Goal: Check status: Check status

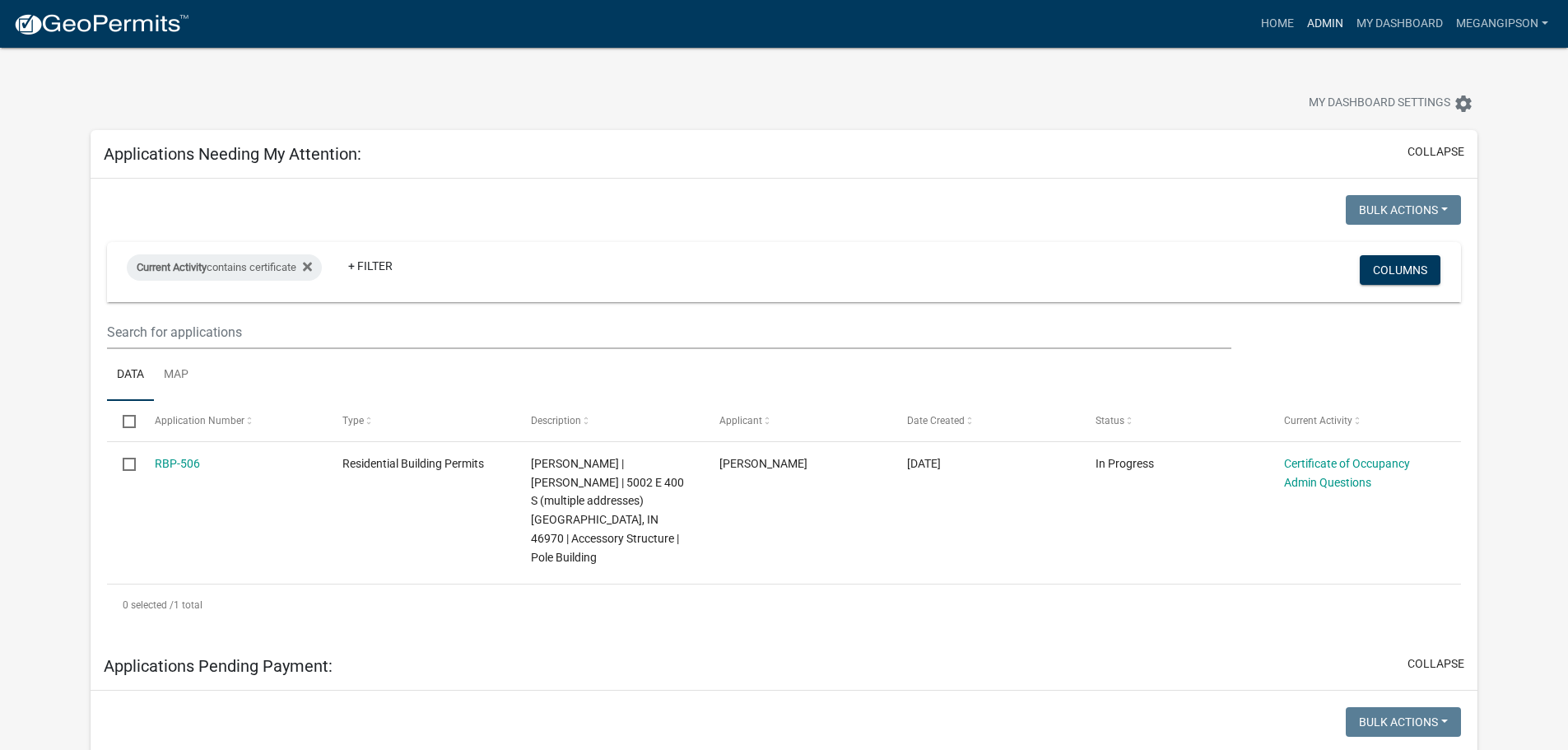
click at [1305, 32] on link "Admin" at bounding box center [1324, 24] width 49 height 31
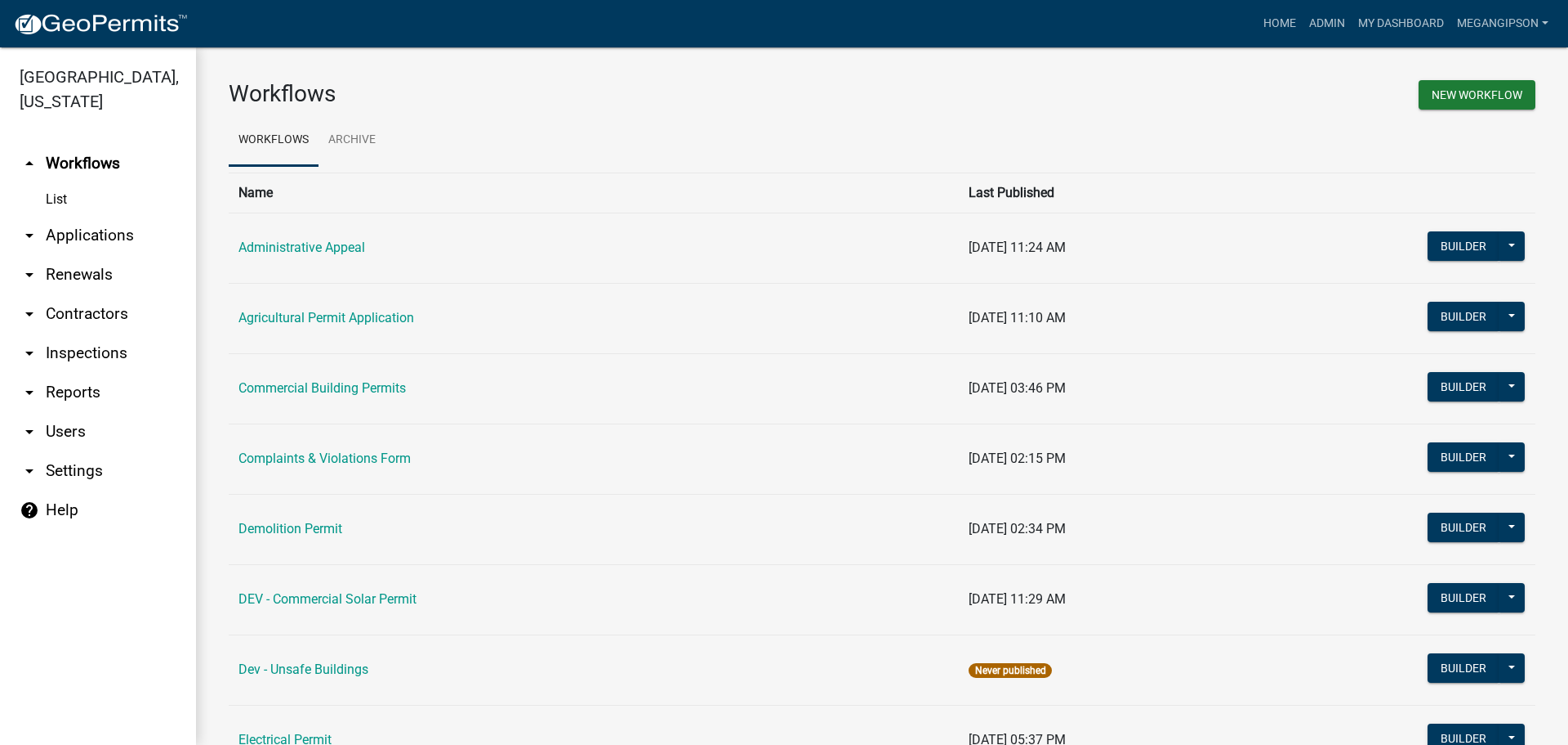
click at [132, 255] on link "arrow_drop_down Applications" at bounding box center [98, 235] width 196 height 39
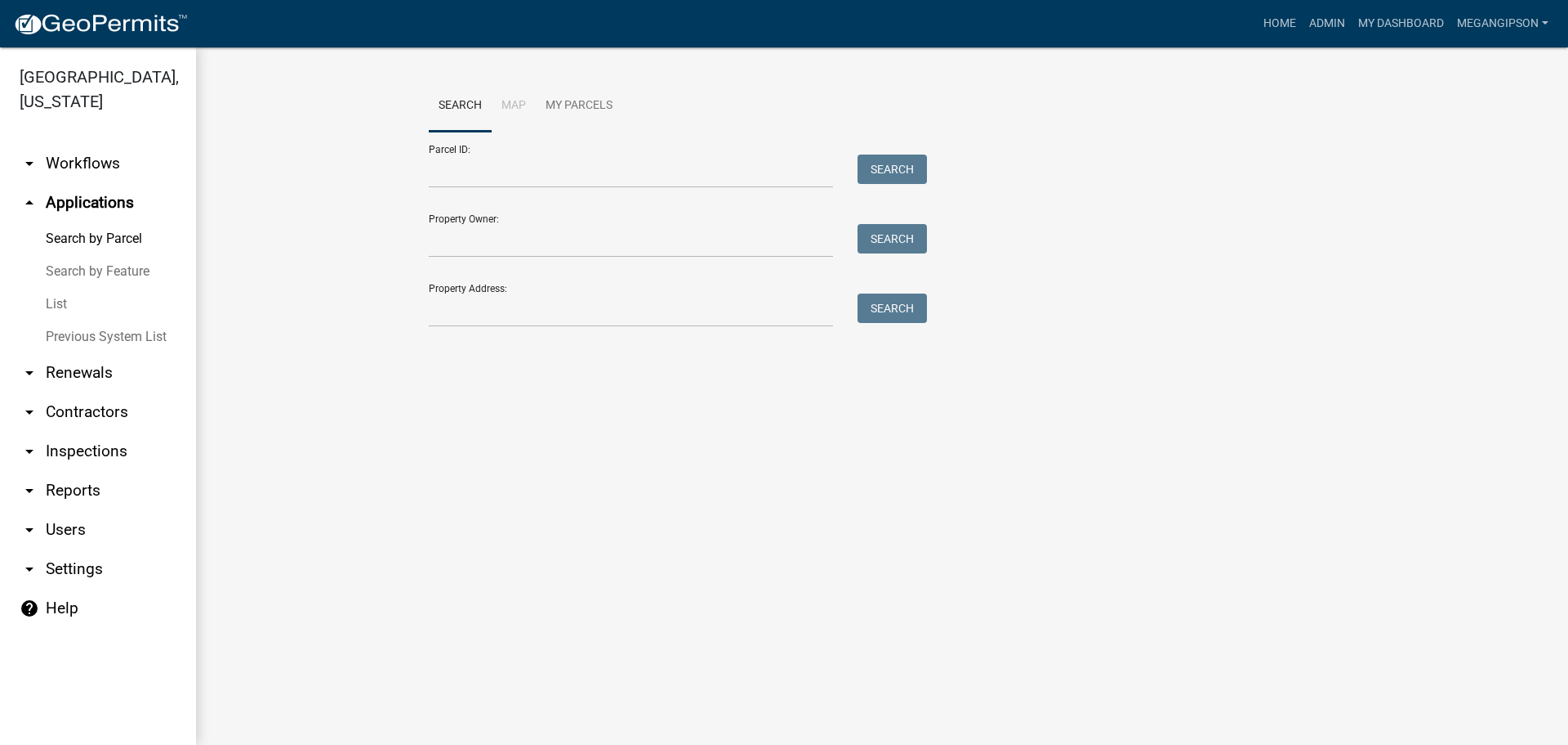
click at [98, 320] on link "List" at bounding box center [98, 304] width 196 height 33
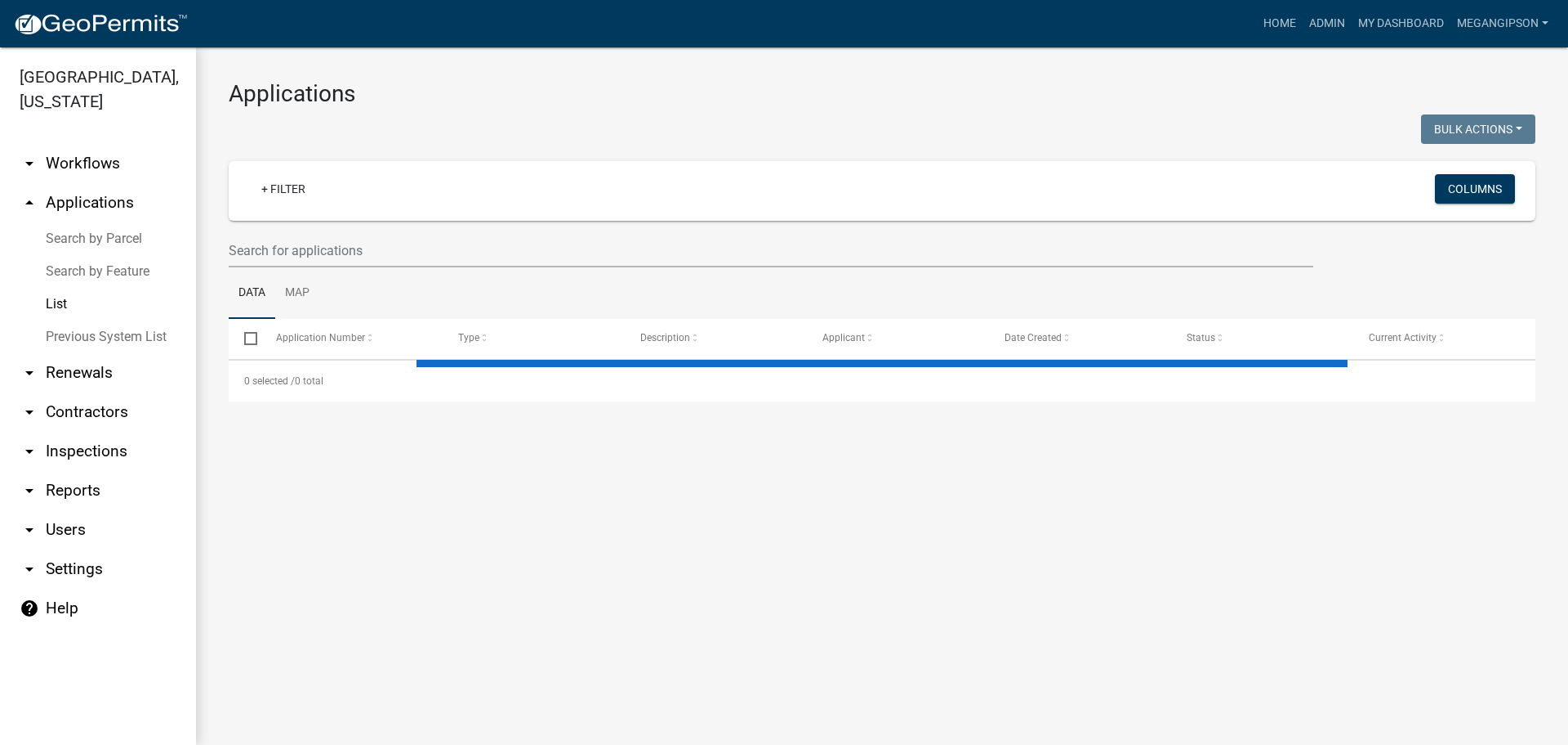
select select "3: 100"
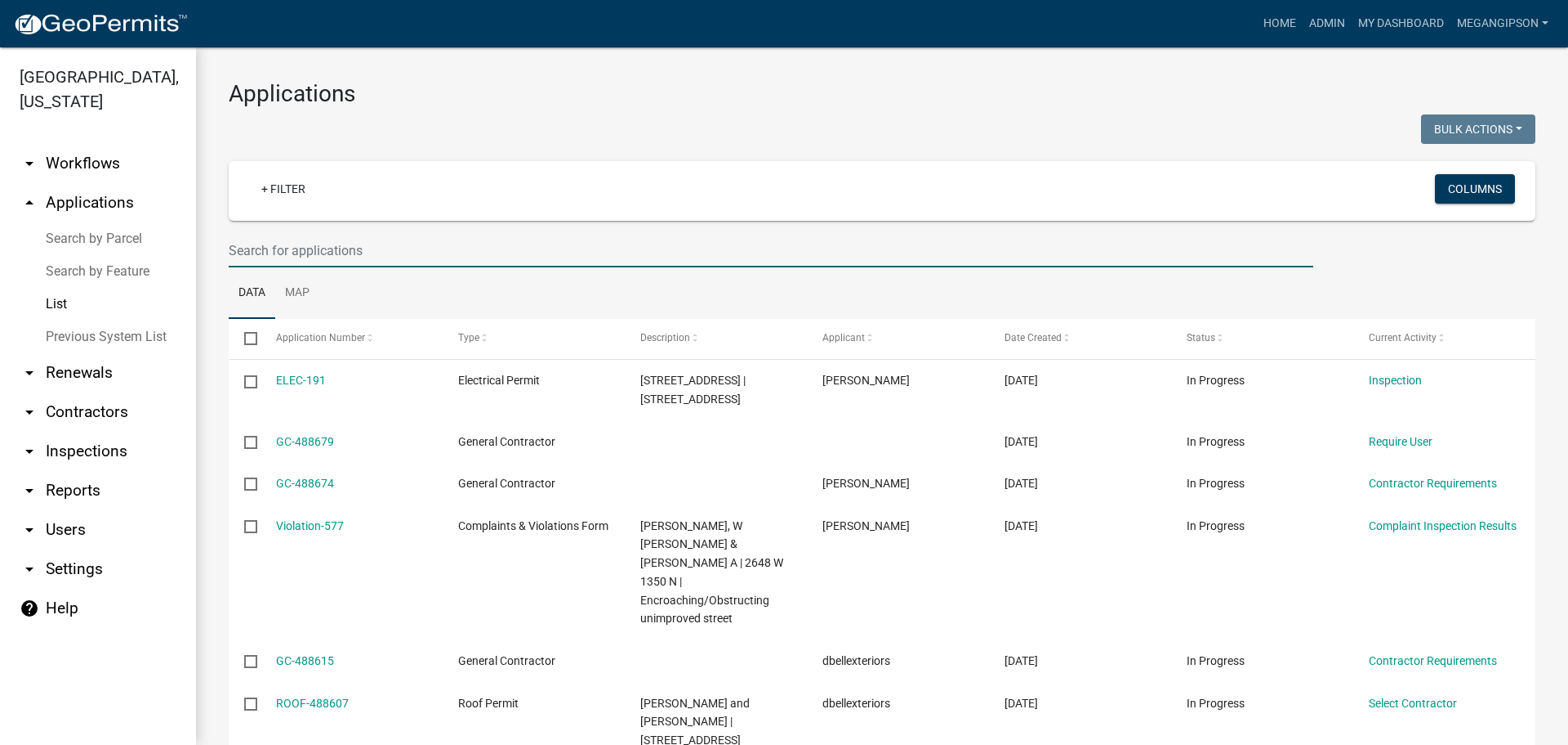
click at [454, 267] on input "text" at bounding box center [771, 250] width 1085 height 34
type input "2332"
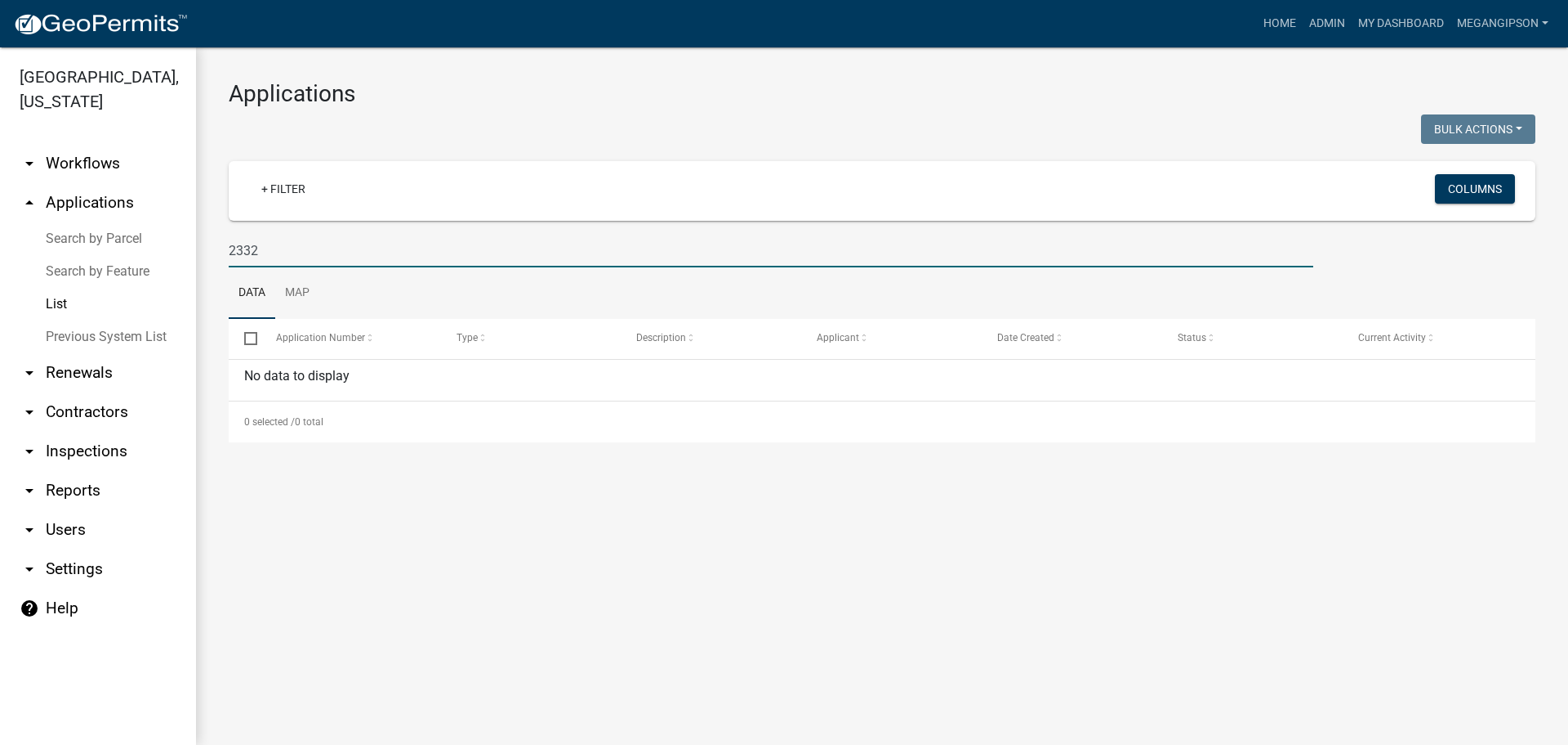
drag, startPoint x: 296, startPoint y: 281, endPoint x: 135, endPoint y: 283, distance: 161.0
click at [144, 283] on div "[GEOGRAPHIC_DATA], [US_STATE] arrow_drop_down Workflows List arrow_drop_up Appl…" at bounding box center [784, 395] width 1568 height 697
click at [526, 101] on h3 "Applications" at bounding box center [882, 93] width 1307 height 28
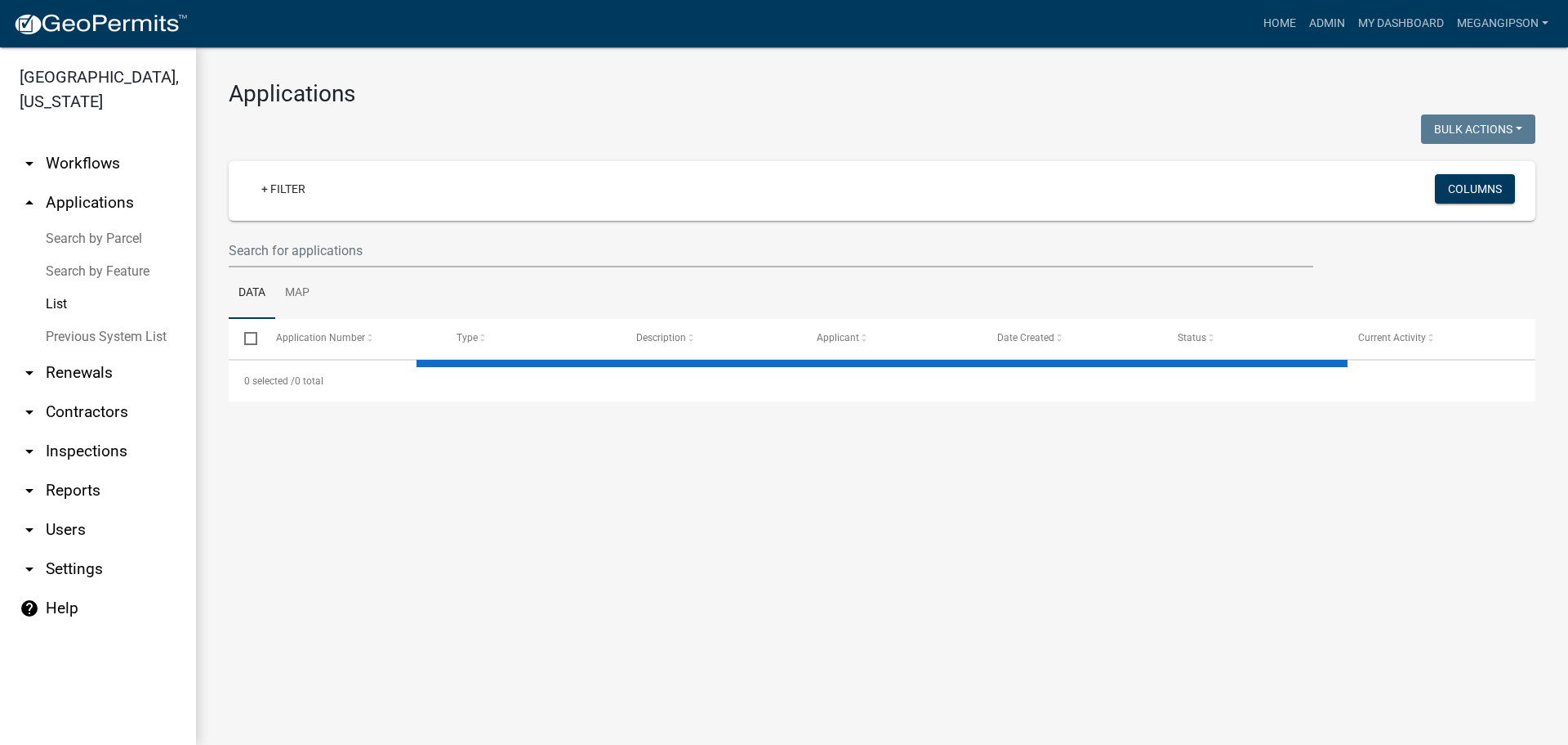
select select "3: 100"
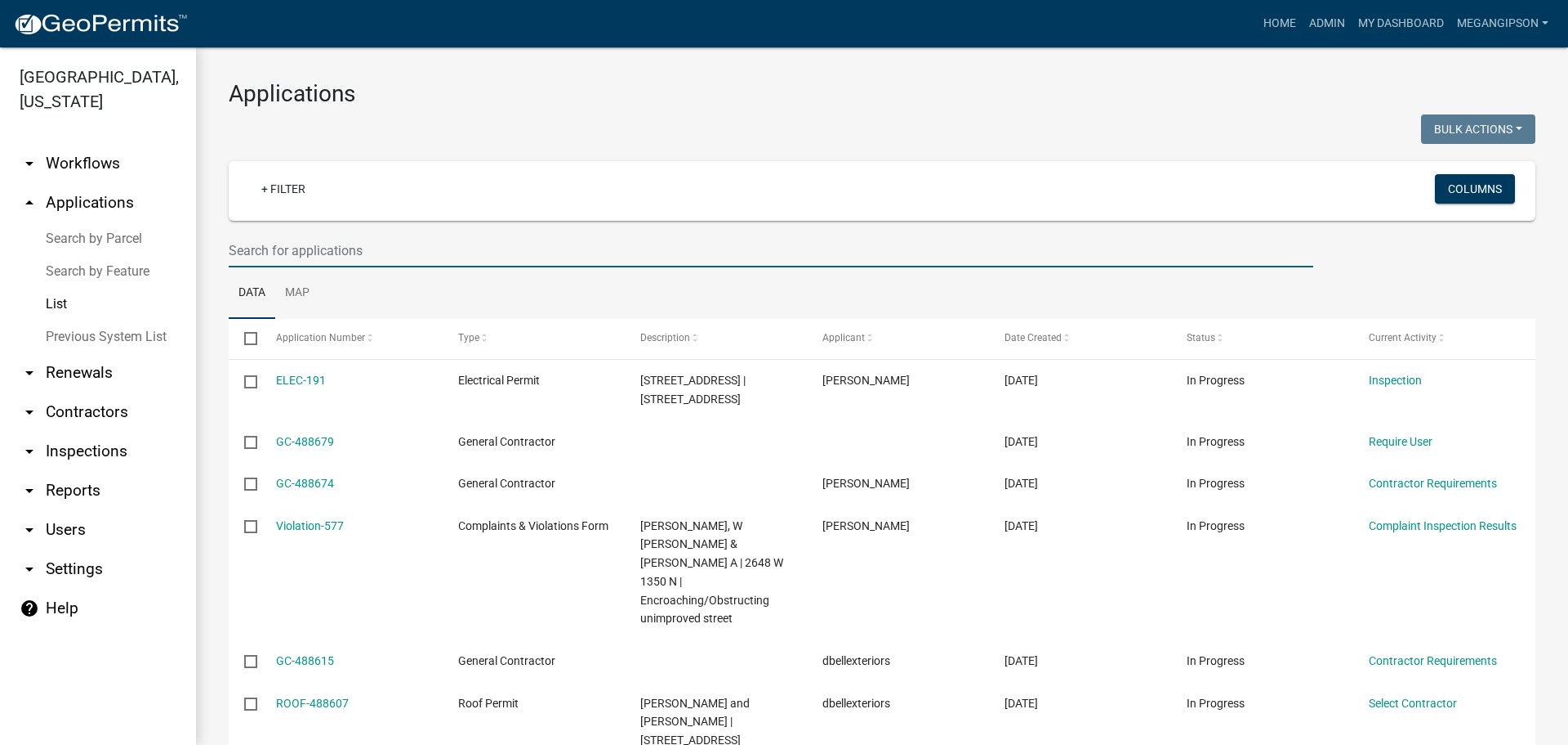
click at [314, 255] on input "text" at bounding box center [771, 250] width 1085 height 34
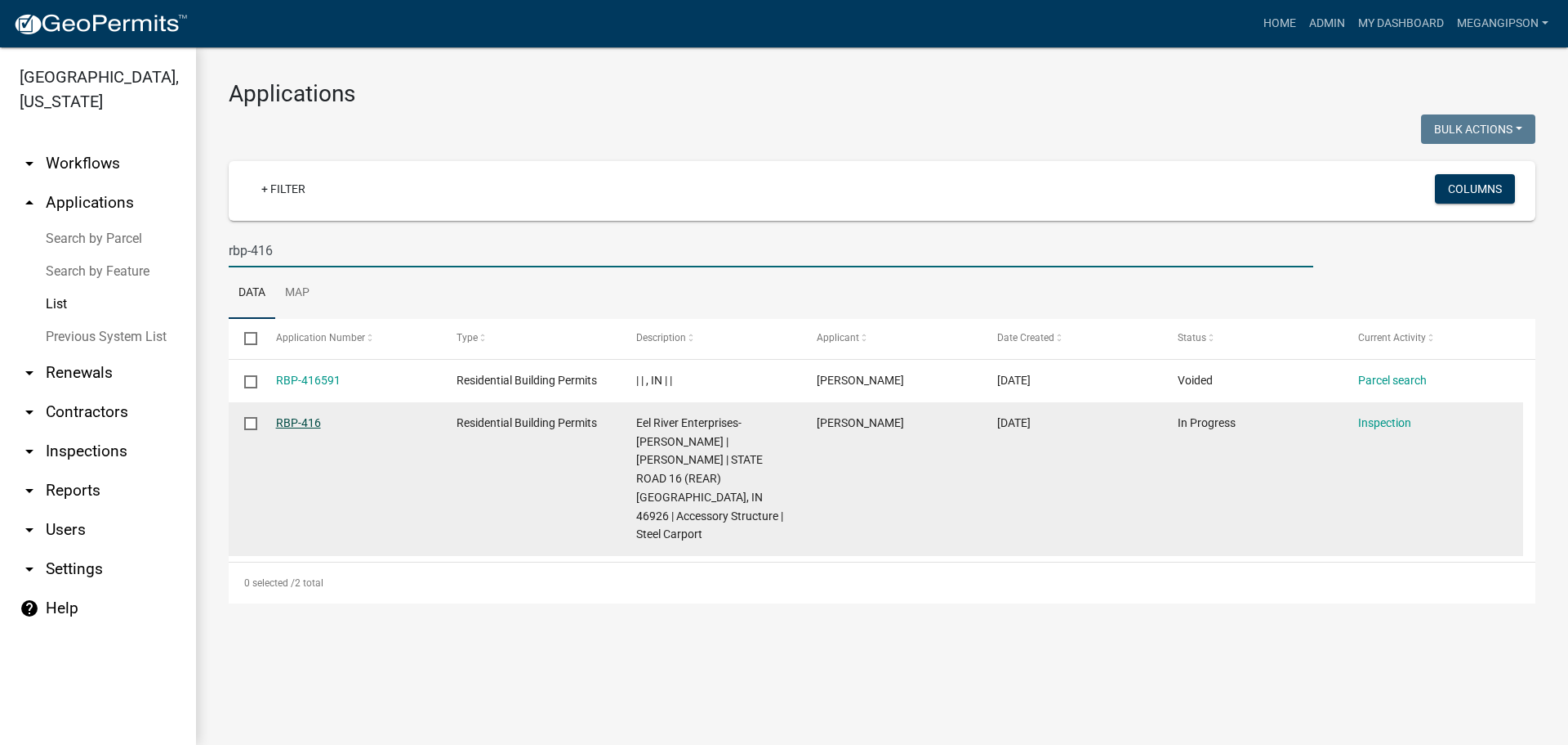
type input "rbp-416"
click at [302, 429] on link "RBP-416" at bounding box center [298, 423] width 45 height 13
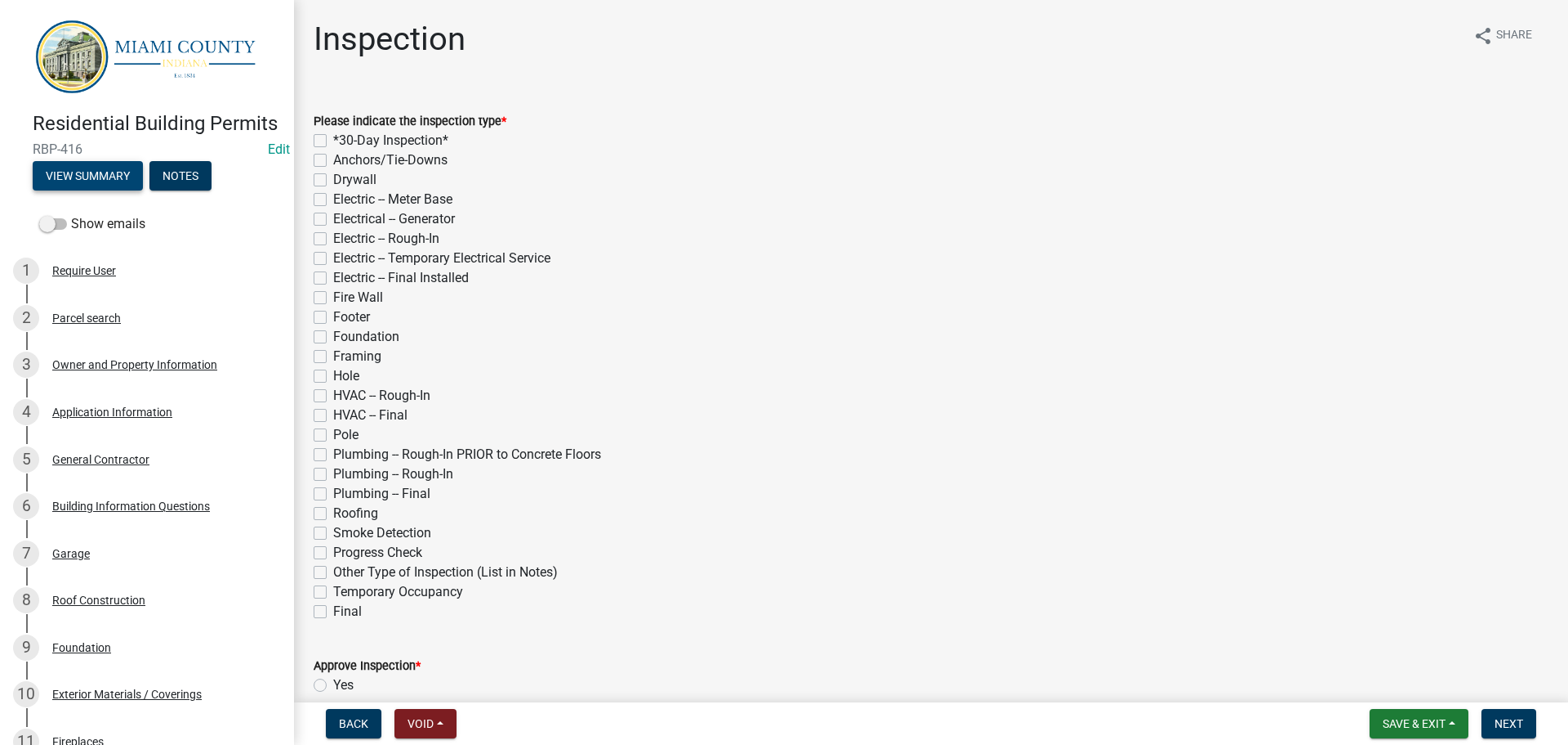
click at [111, 190] on button "View Summary" at bounding box center [87, 175] width 110 height 30
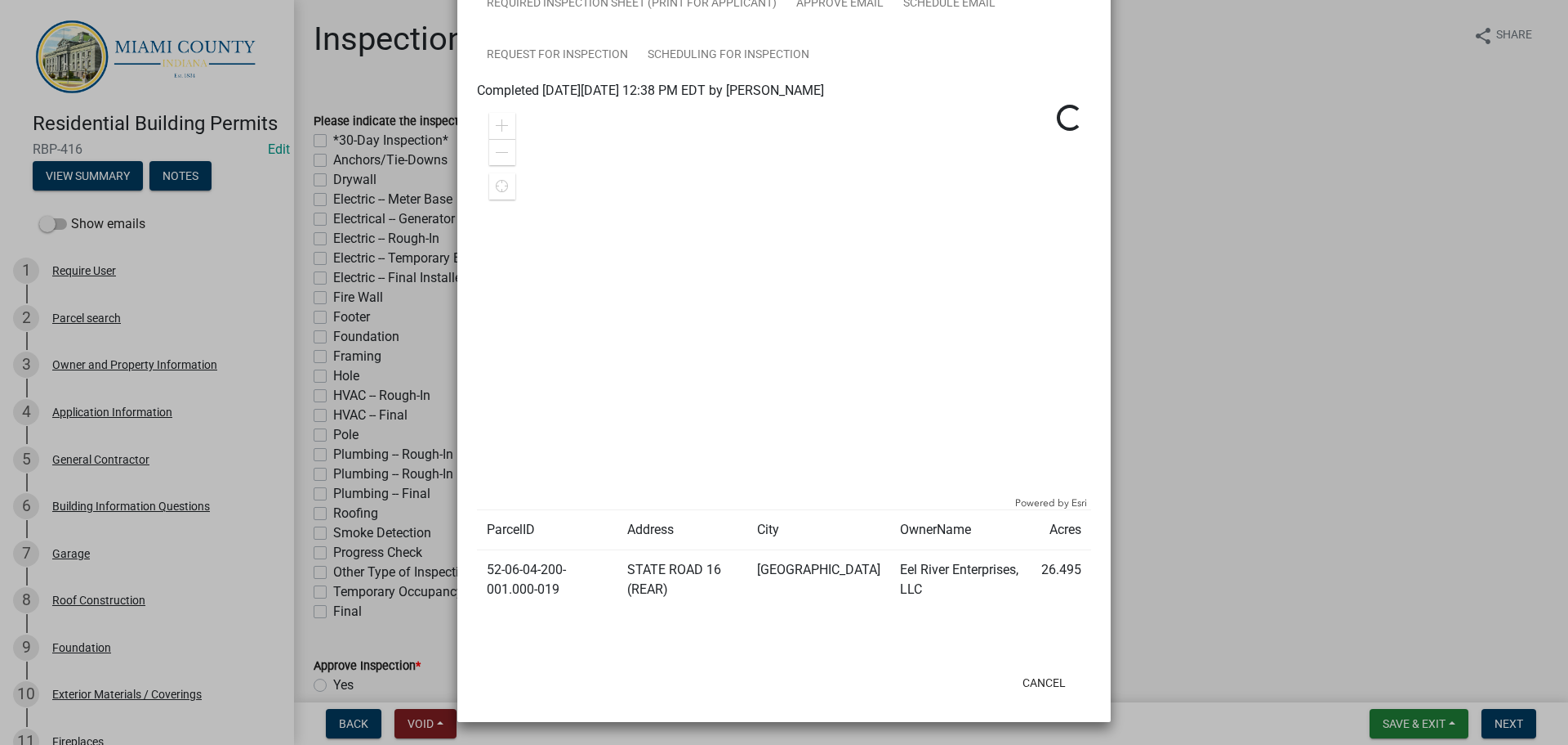
scroll to position [817, 0]
drag, startPoint x: 566, startPoint y: 627, endPoint x: 479, endPoint y: 608, distance: 89.1
click at [479, 608] on td "52-06-04-200-001.000-019" at bounding box center [548, 580] width 140 height 60
copy td "52-06-04-200-001.000-019"
